Goal: Check status: Check status

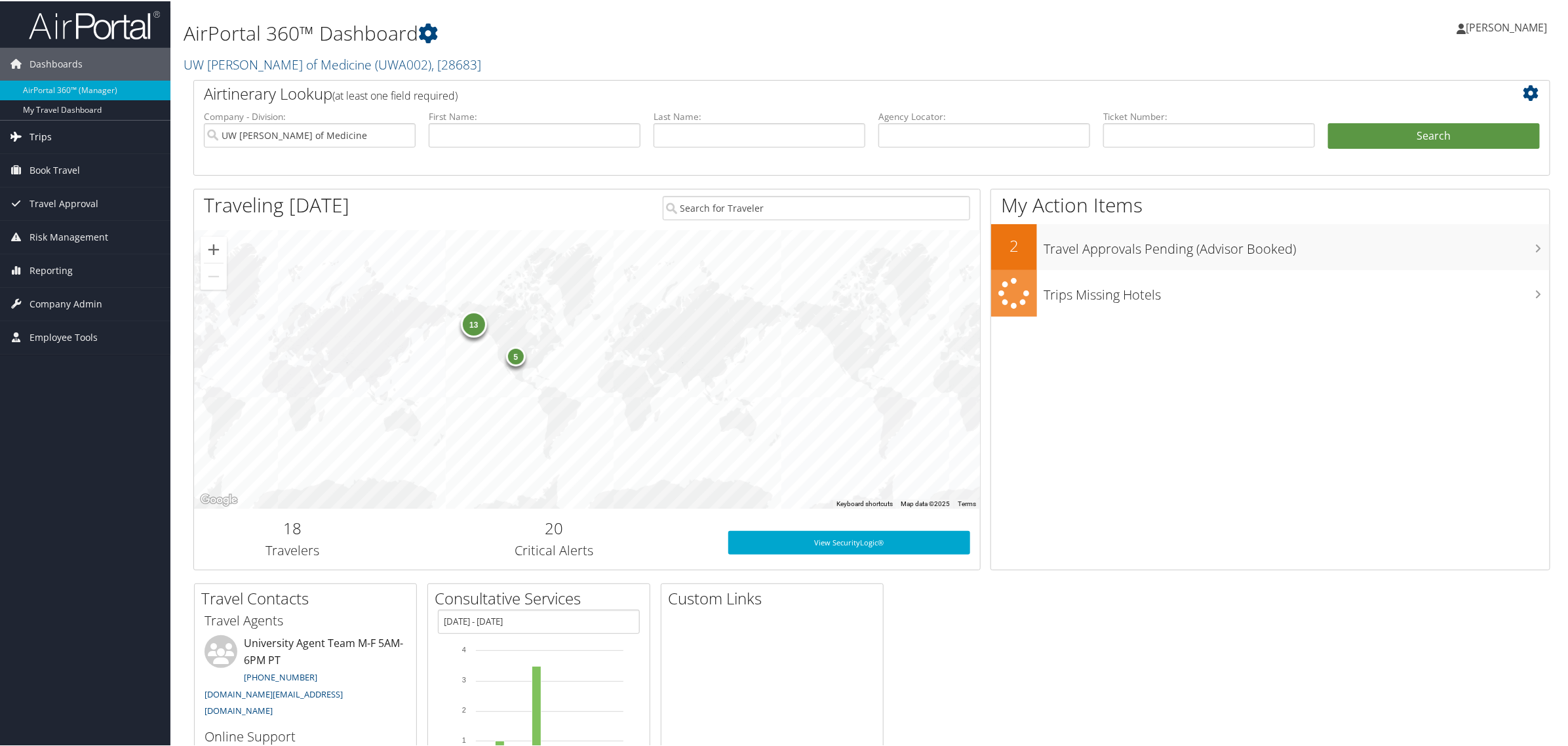
click at [52, 134] on link "Trips" at bounding box center [85, 136] width 170 height 32
click at [64, 164] on link "Airtinerary® Lookup" at bounding box center [85, 162] width 170 height 20
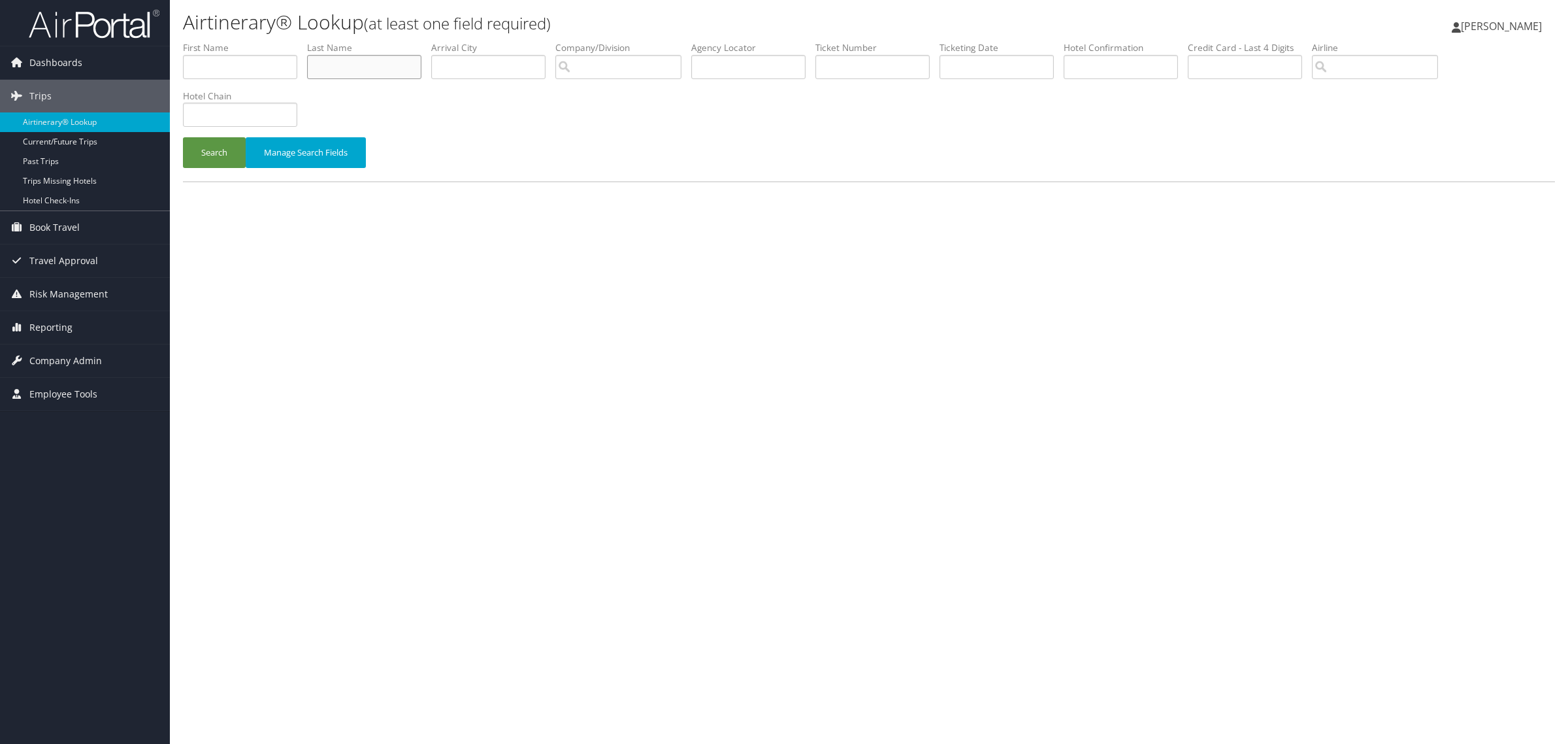
click at [372, 68] on input "text" at bounding box center [364, 67] width 114 height 24
click at [183, 137] on button "Search" at bounding box center [214, 153] width 63 height 31
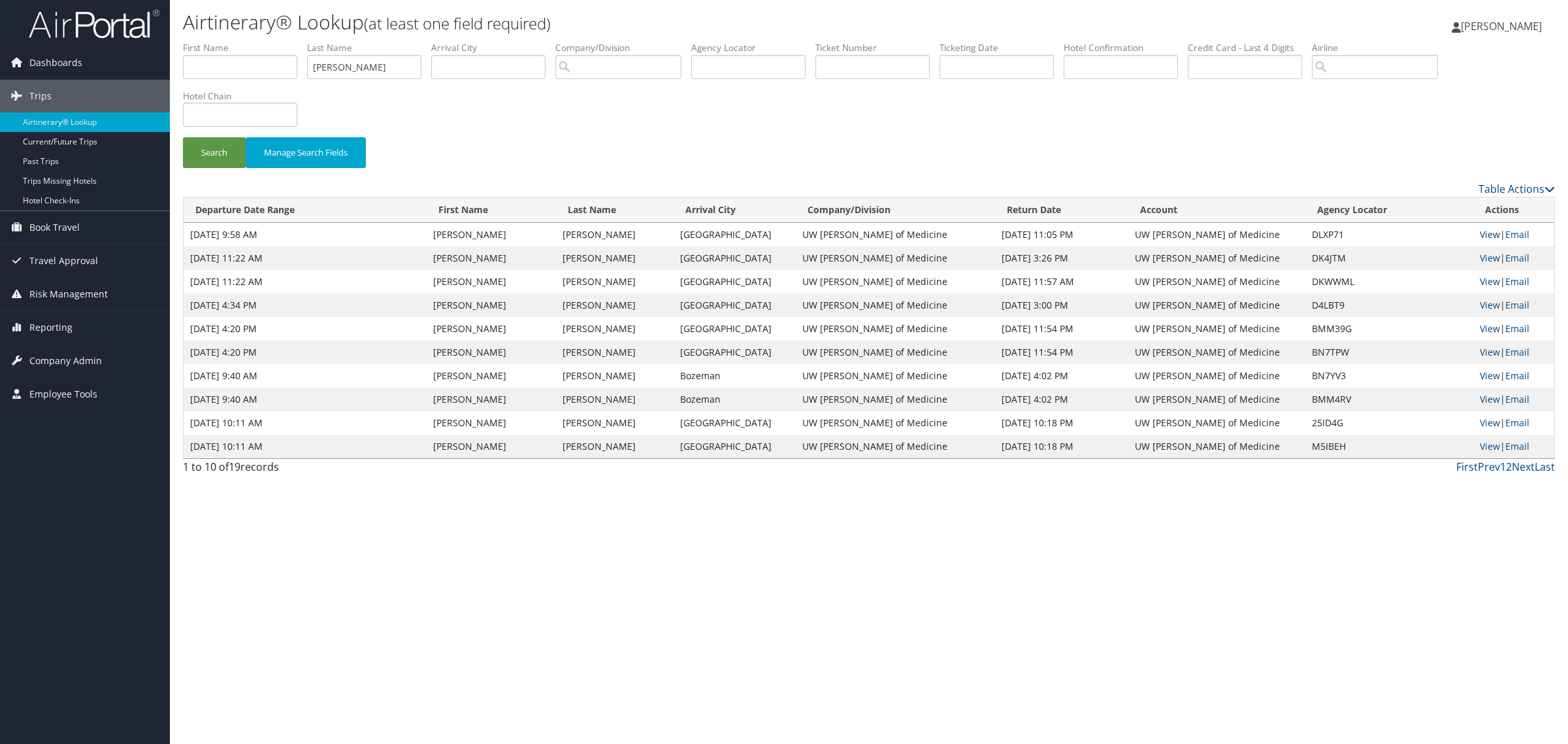
click at [1480, 233] on link "View" at bounding box center [1490, 235] width 20 height 13
click at [353, 66] on input "Gerrish" at bounding box center [364, 67] width 114 height 24
type input "G"
click at [183, 137] on button "Search" at bounding box center [214, 153] width 63 height 31
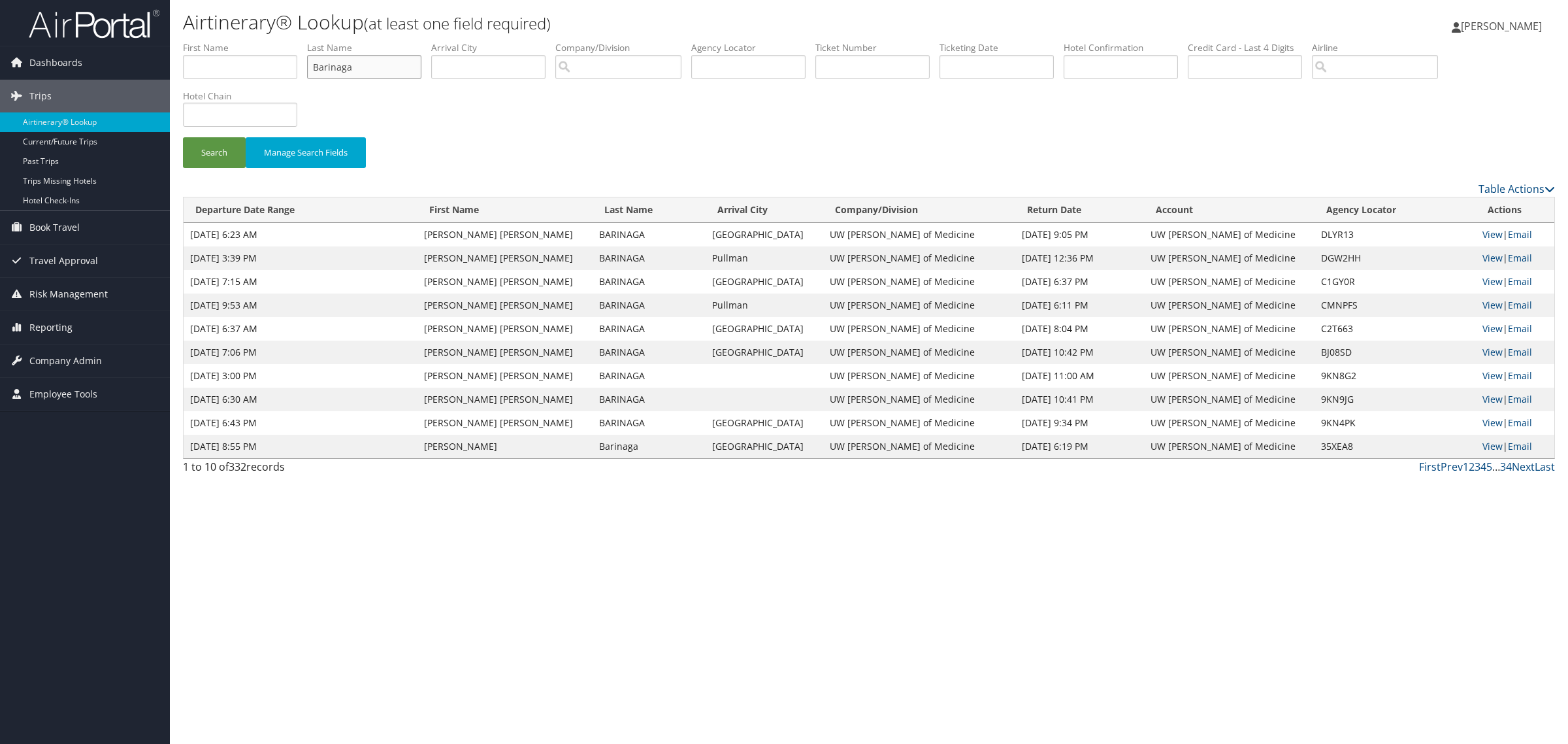
click at [376, 58] on input "Barinaga" at bounding box center [364, 67] width 114 height 24
type input "Batcha"
click at [183, 137] on button "Search" at bounding box center [214, 153] width 63 height 31
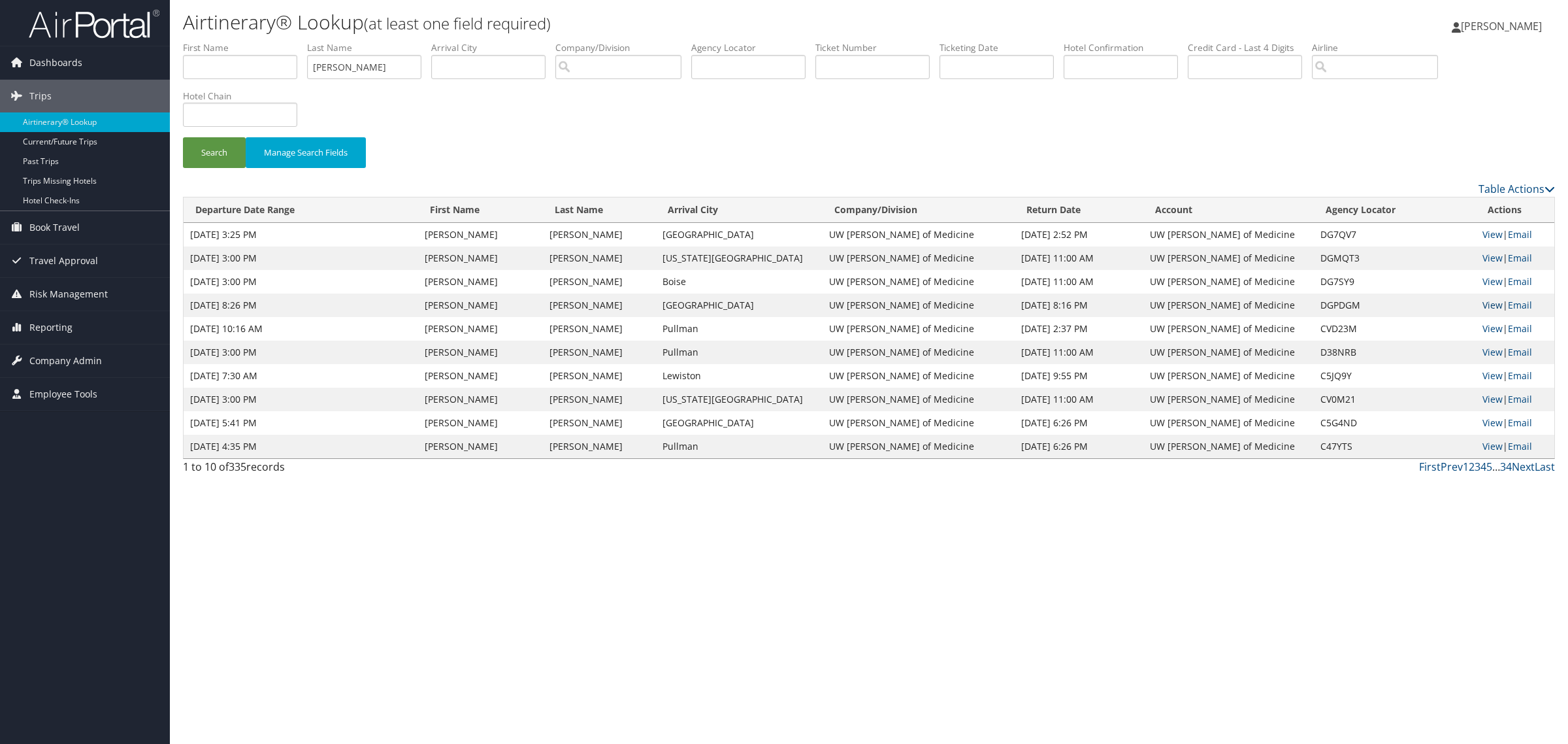
click at [1490, 304] on link "View" at bounding box center [1492, 305] width 20 height 13
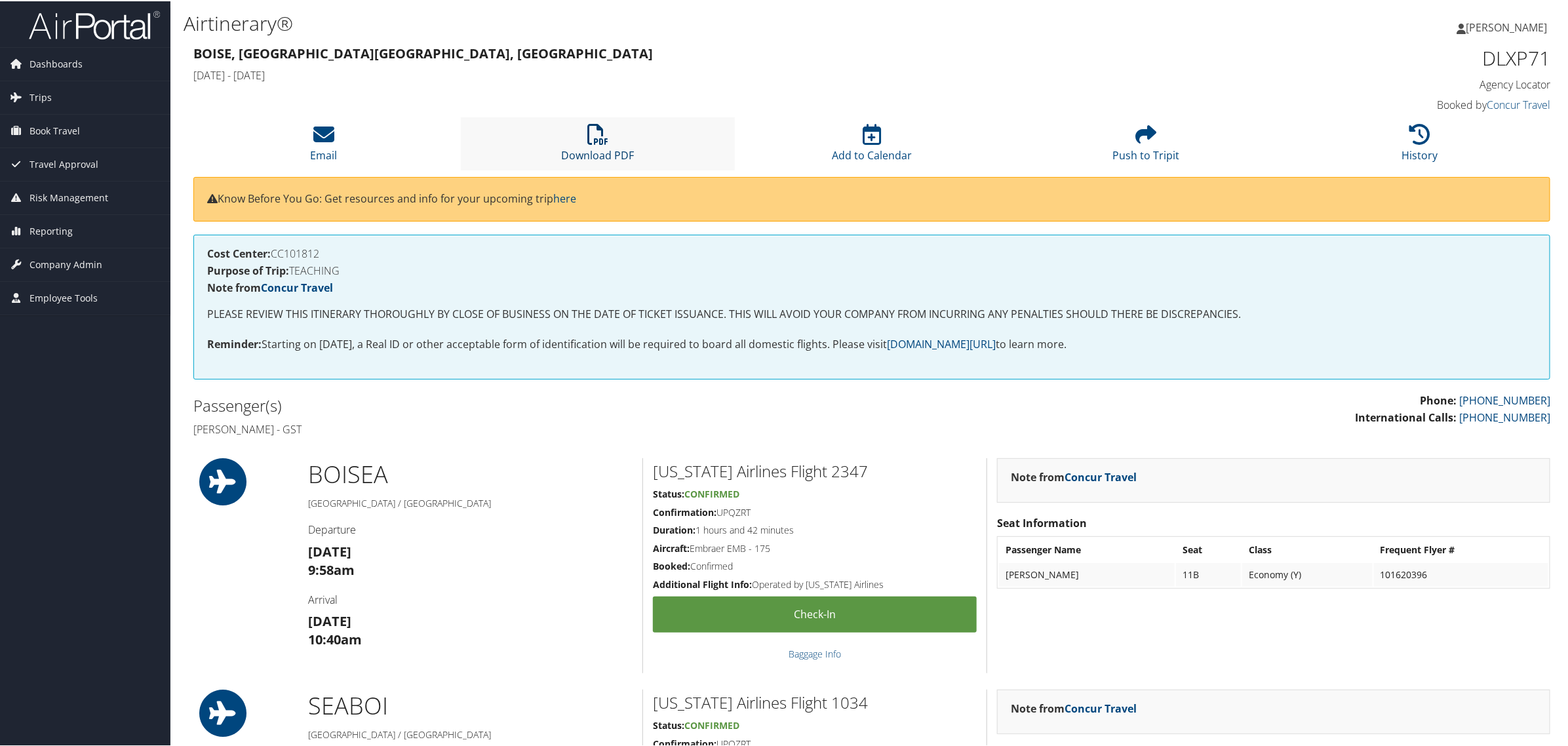
click at [594, 129] on icon at bounding box center [598, 134] width 21 height 21
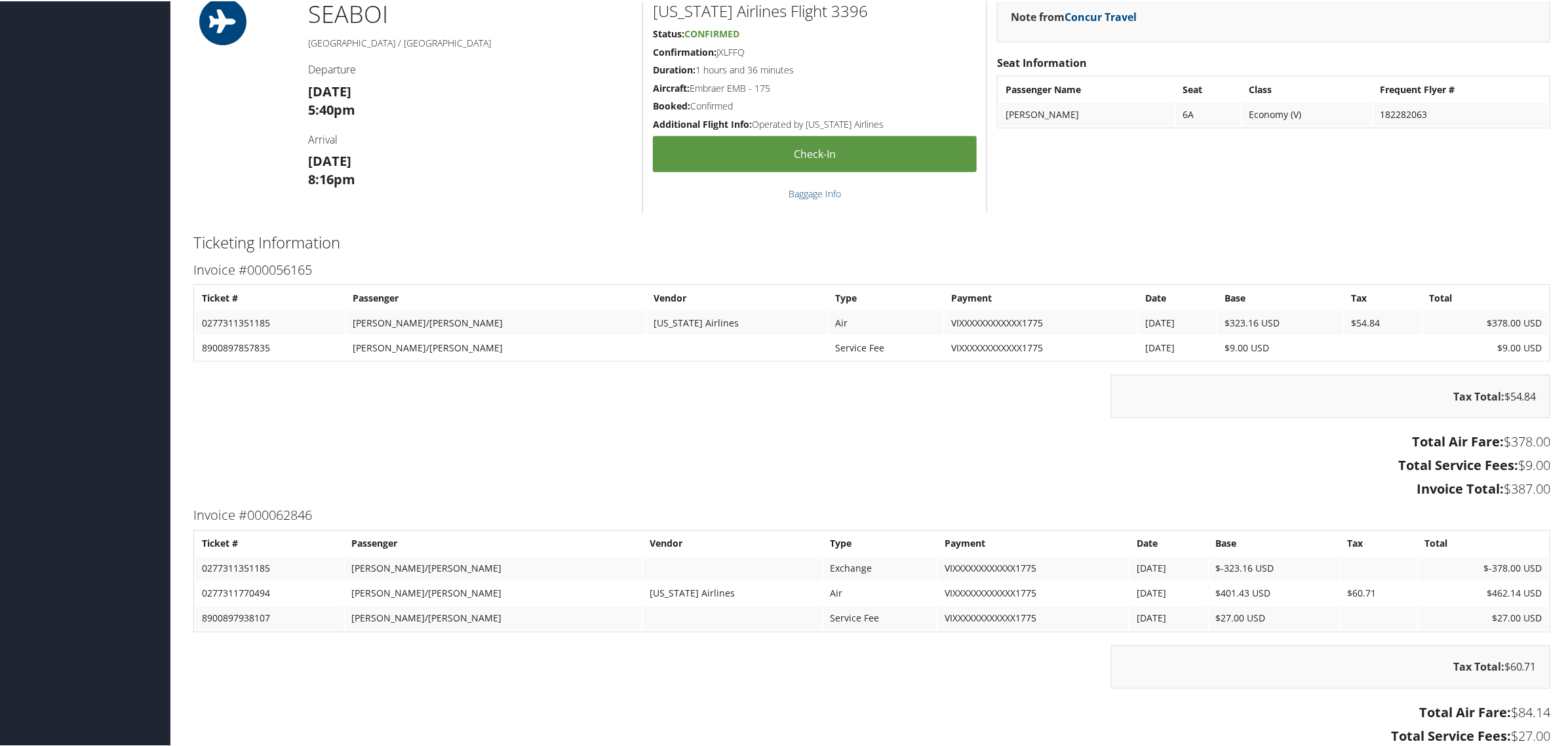
scroll to position [1229, 0]
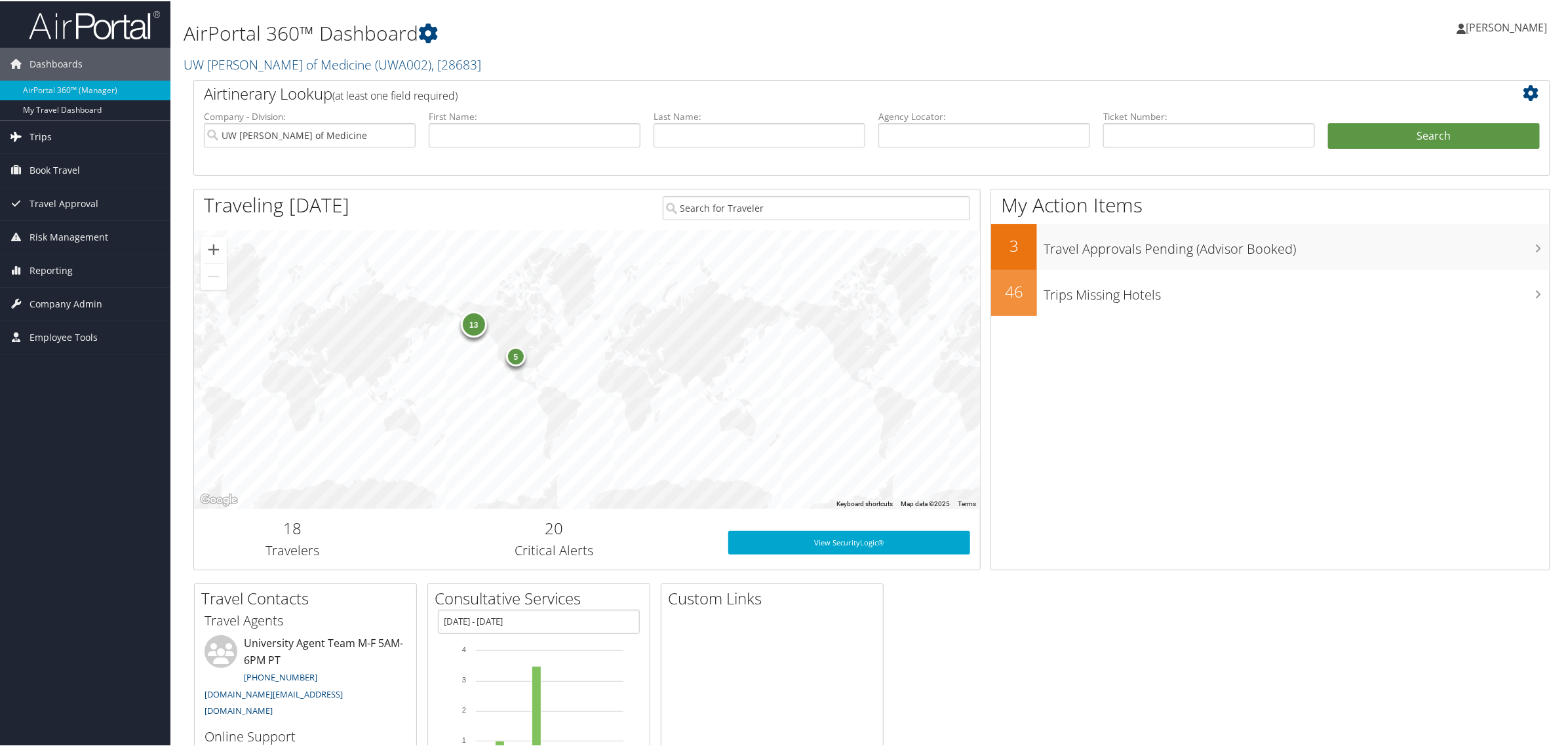
click at [40, 139] on span "Trips" at bounding box center [41, 136] width 23 height 32
click at [47, 160] on link "Airtinerary® Lookup" at bounding box center [85, 162] width 170 height 20
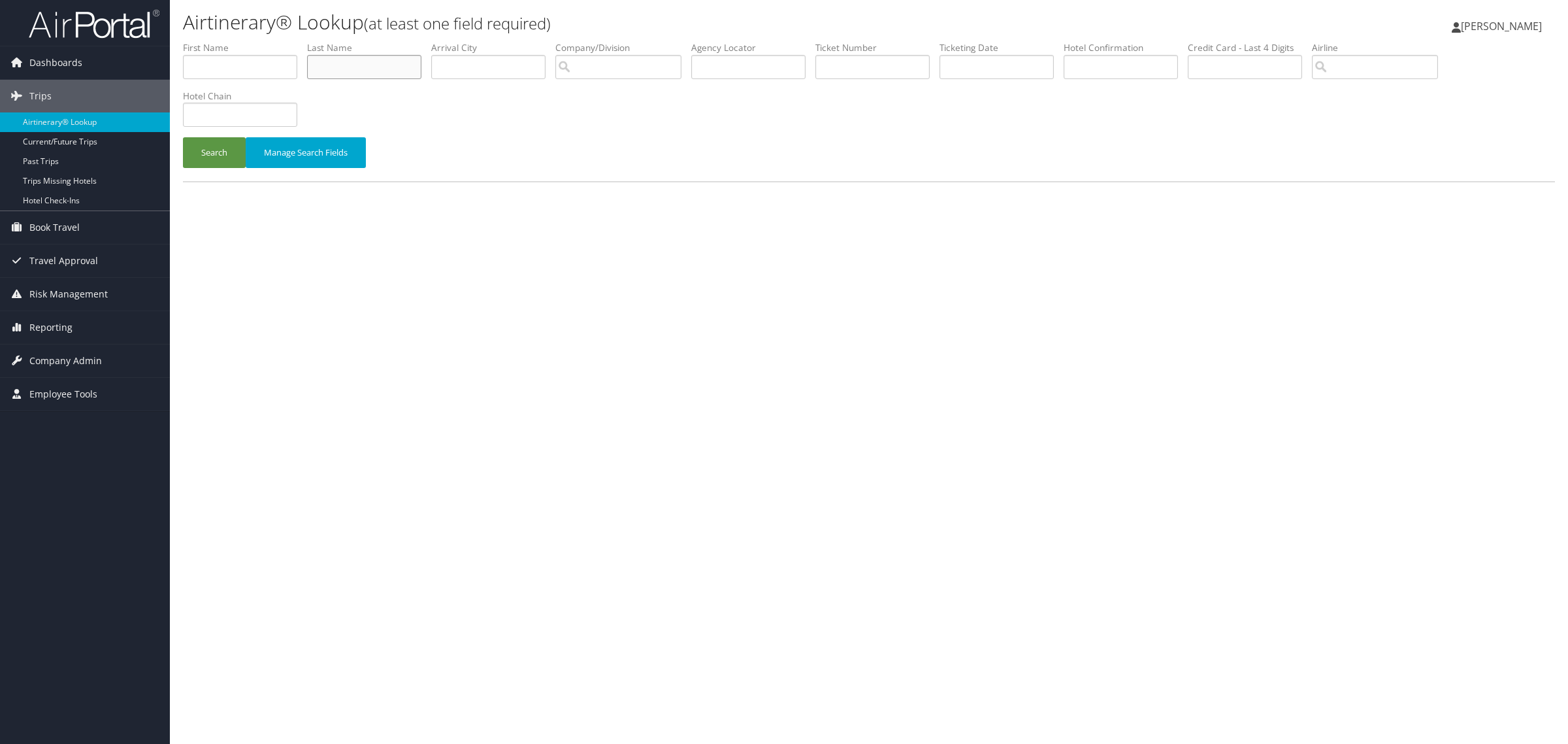
click at [403, 66] on input "text" at bounding box center [364, 67] width 114 height 24
type input "Ternasky"
click at [183, 137] on button "Search" at bounding box center [214, 153] width 63 height 31
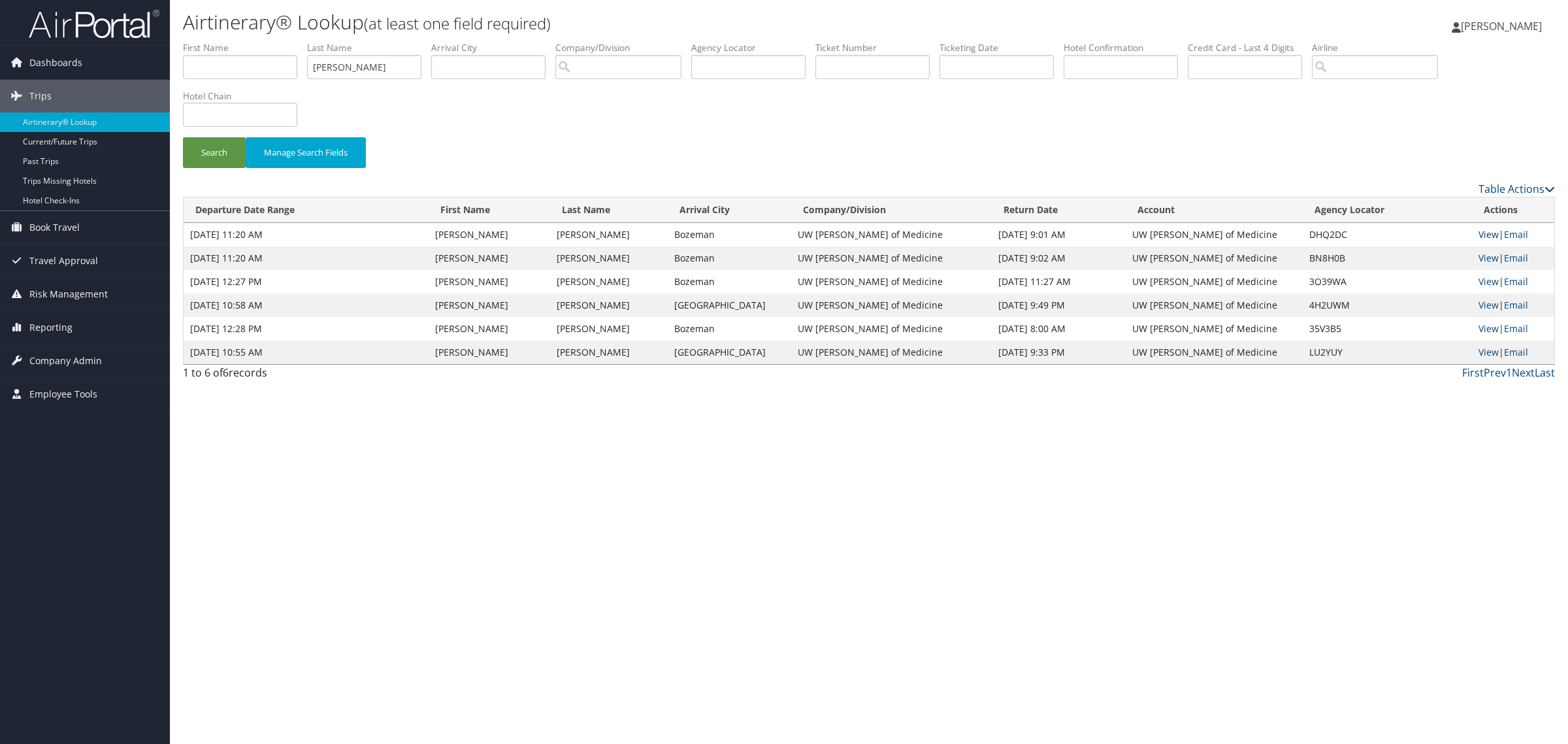
click at [1483, 235] on link "View" at bounding box center [1488, 235] width 20 height 13
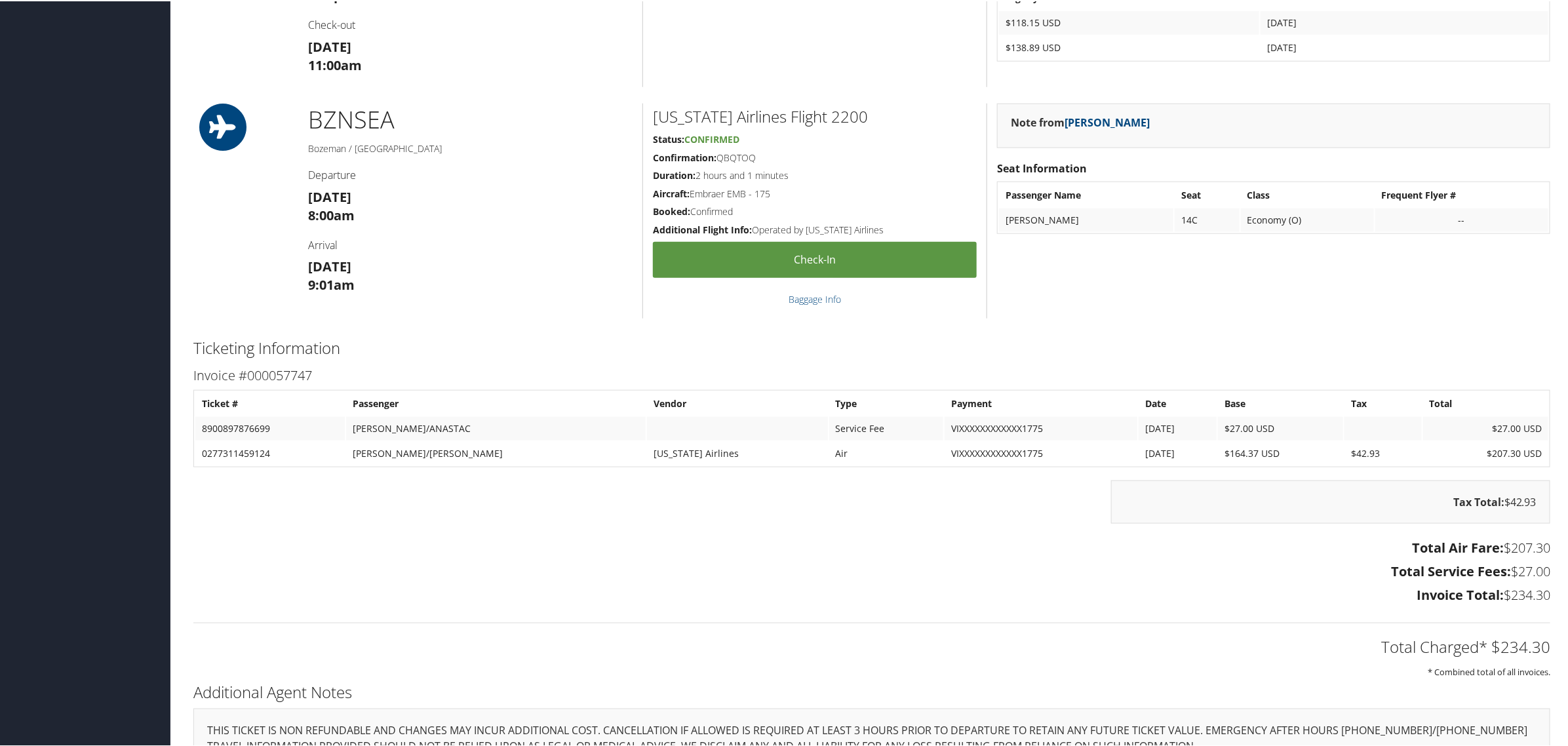
scroll to position [328, 0]
